Goal: Transaction & Acquisition: Book appointment/travel/reservation

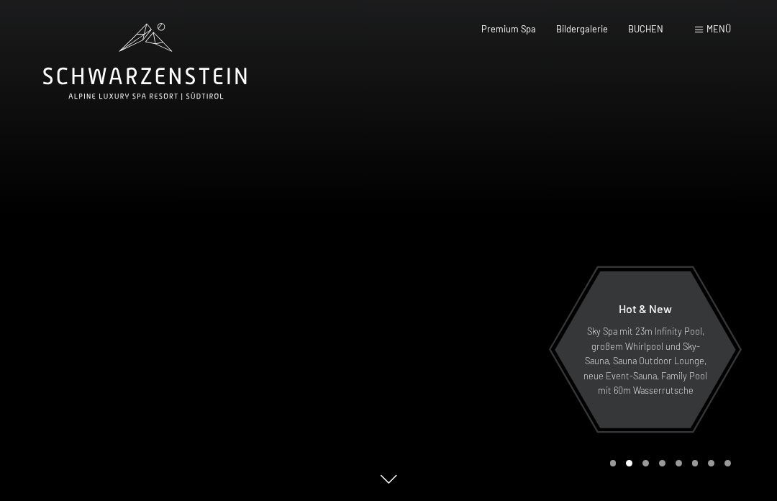
click at [114, 81] on icon at bounding box center [145, 61] width 204 height 77
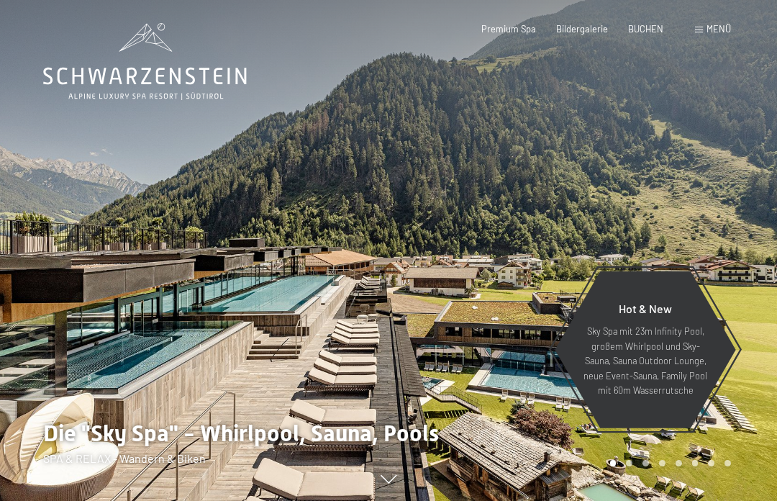
click at [714, 31] on span "Menü" at bounding box center [719, 29] width 24 height 12
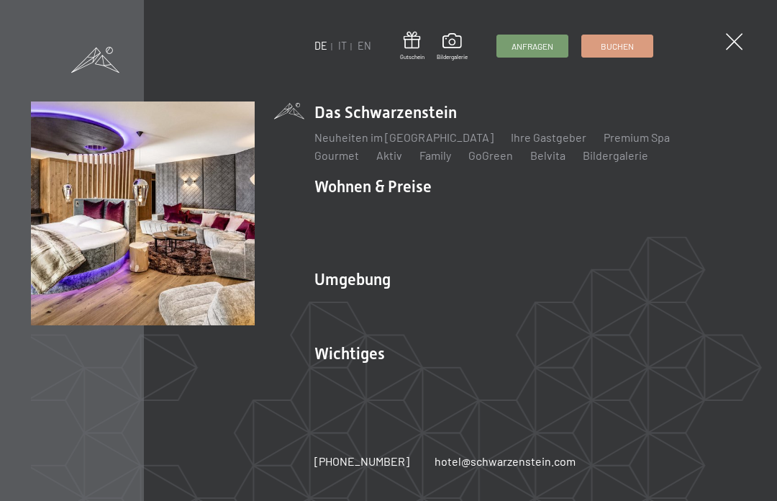
click at [465, 212] on link "Zimmer & Preise" at bounding box center [466, 211] width 83 height 14
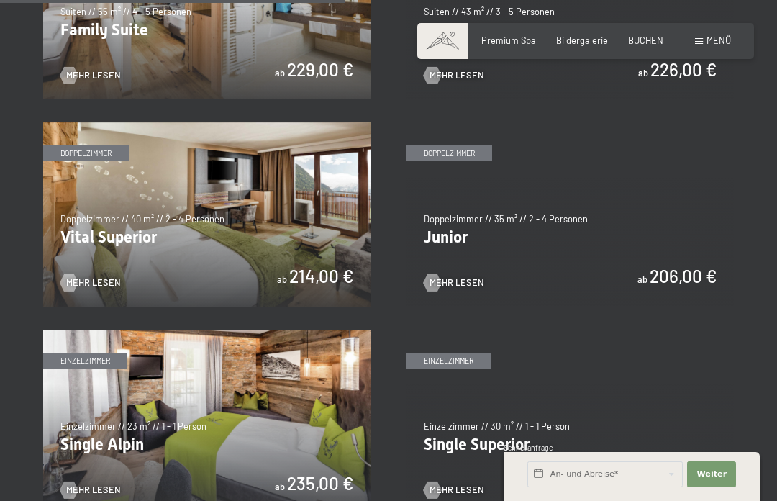
scroll to position [1472, 0]
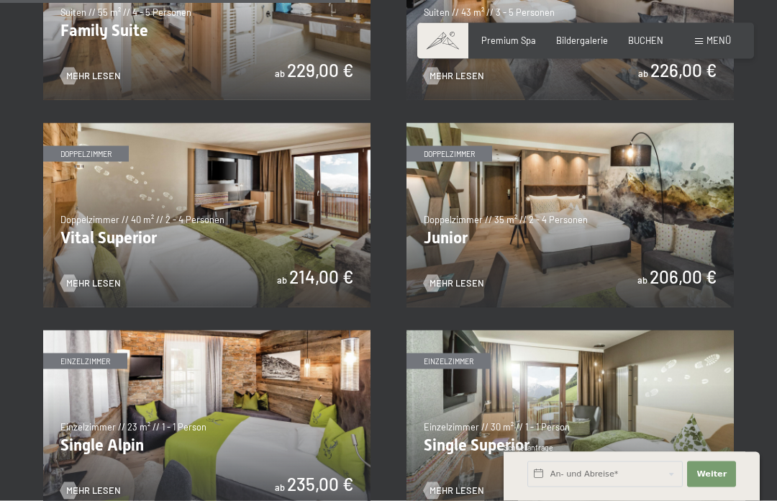
click at [143, 248] on img at bounding box center [206, 215] width 327 height 184
